Goal: Communication & Community: Ask a question

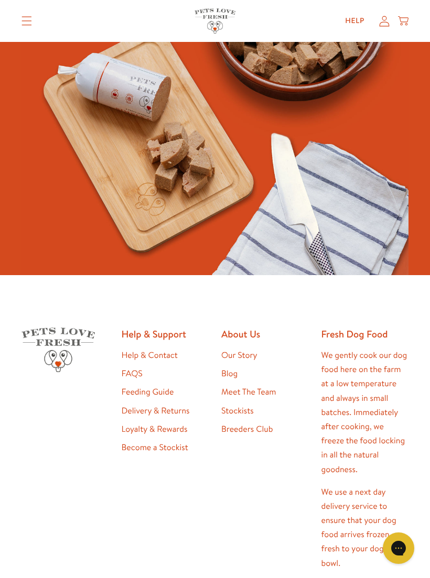
scroll to position [2498, 0]
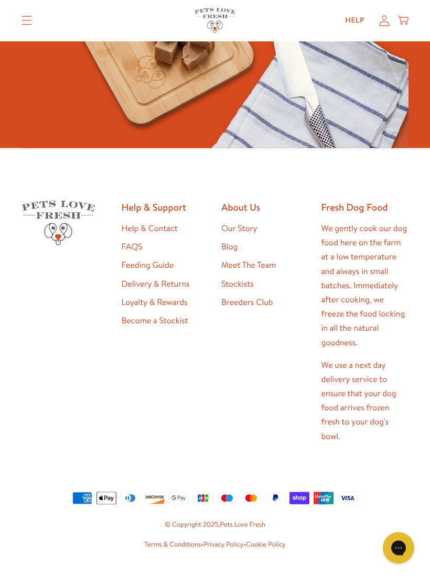
click at [158, 226] on link "Help & Contact" at bounding box center [150, 229] width 56 height 12
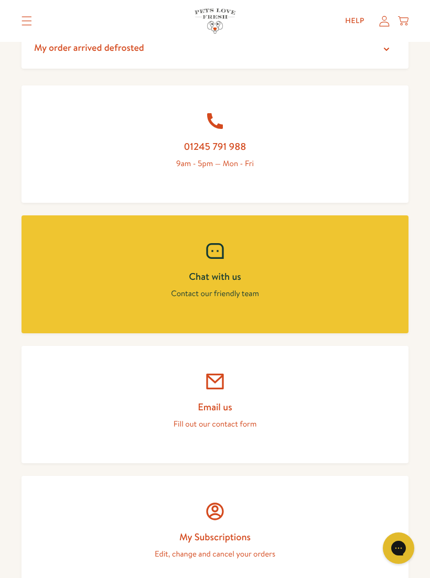
scroll to position [422, 0]
click at [276, 401] on h2 "Email us" at bounding box center [215, 407] width 337 height 13
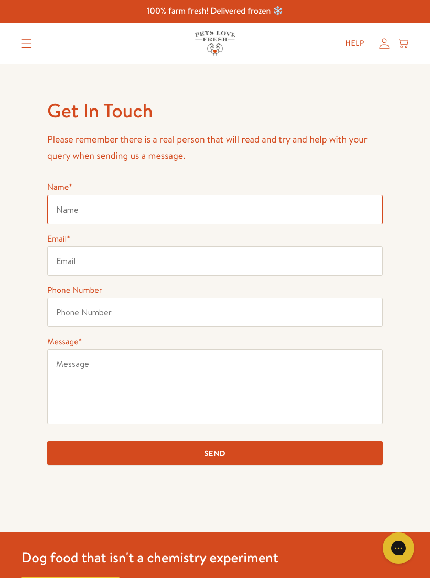
click at [84, 204] on input "Name *" at bounding box center [215, 209] width 336 height 29
type input "[PERSON_NAME]"
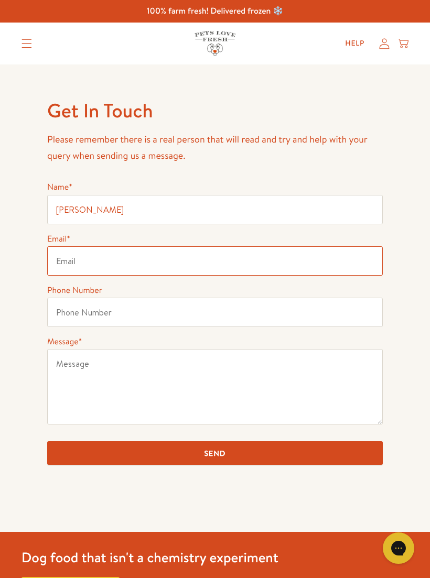
click at [88, 258] on input "Email *" at bounding box center [215, 260] width 336 height 29
type input "junelindsay3@ucloud.com"
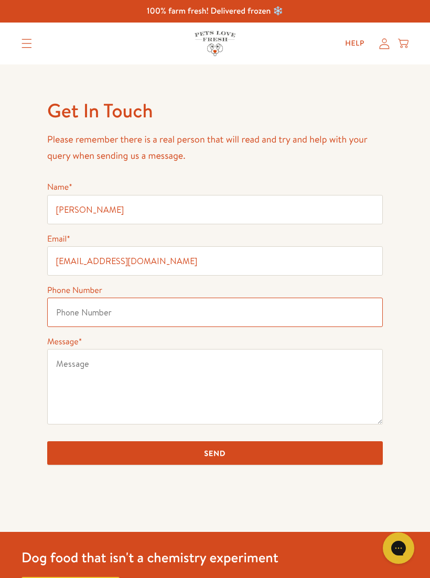
click at [80, 311] on input "Phone Number" at bounding box center [215, 312] width 336 height 29
type input "07759145736"
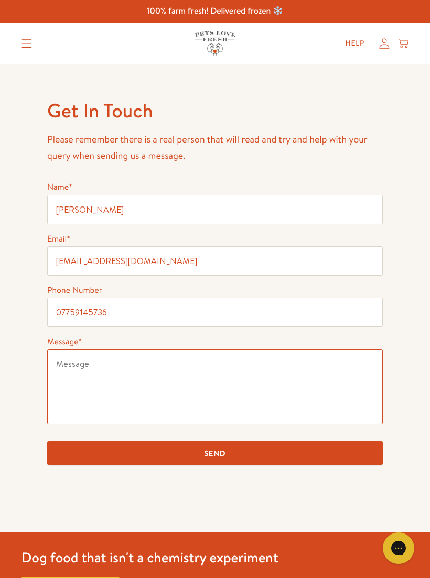
click at [78, 372] on textarea "Message *" at bounding box center [215, 386] width 336 height 75
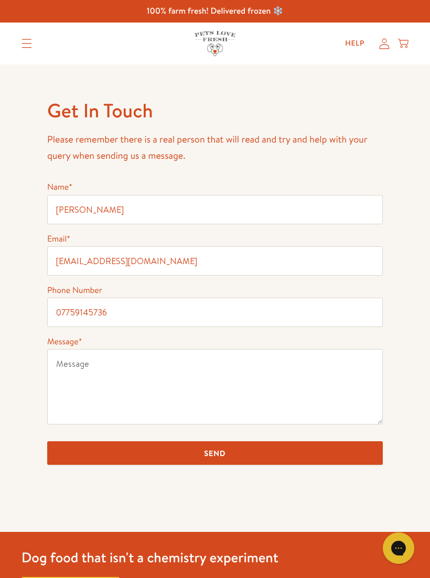
click at [397, 355] on div "Get In Touch Please remember there is a real person that will read and try and …" at bounding box center [215, 298] width 430 height 468
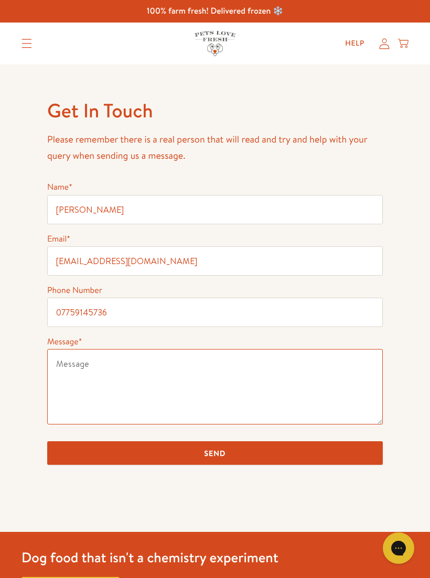
click at [72, 372] on textarea "Message *" at bounding box center [215, 386] width 336 height 75
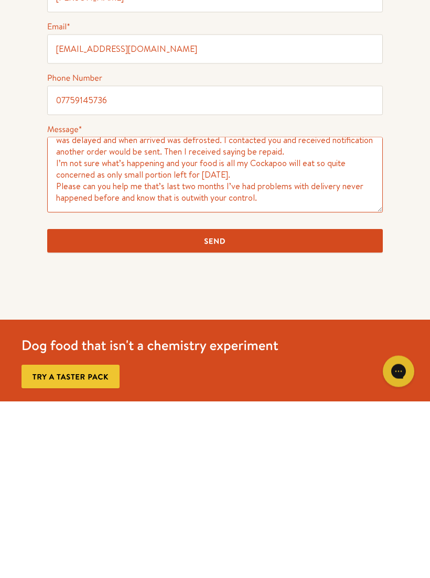
scroll to position [27, 0]
click at [289, 314] on textarea "First and foremost I offer great apologies for contacting you once again. My de…" at bounding box center [215, 351] width 336 height 75
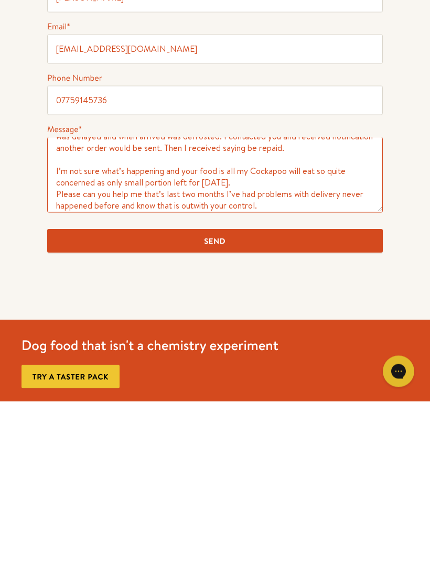
click at [271, 314] on textarea "First and foremost I offer great apologies for contacting you once again. My de…" at bounding box center [215, 351] width 336 height 75
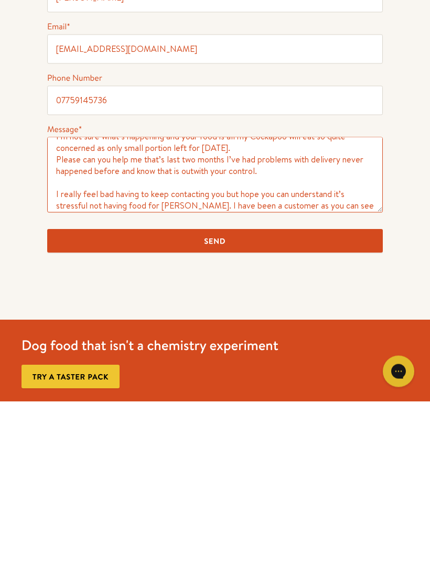
scroll to position [92, 0]
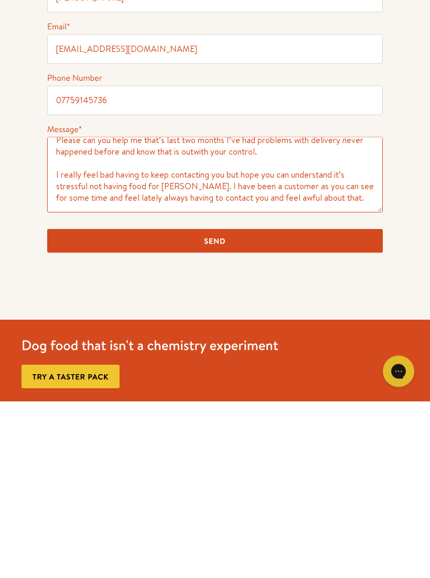
type textarea "First and foremost I offer great apologies for contacting you once again. My de…"
click at [232, 406] on input "Send" at bounding box center [215, 418] width 336 height 24
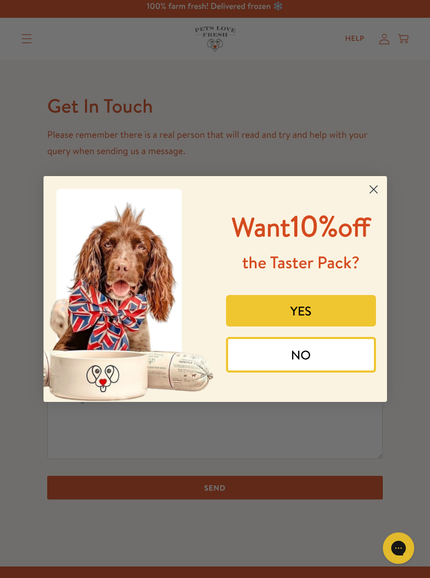
scroll to position [8, 0]
